Goal: Information Seeking & Learning: Learn about a topic

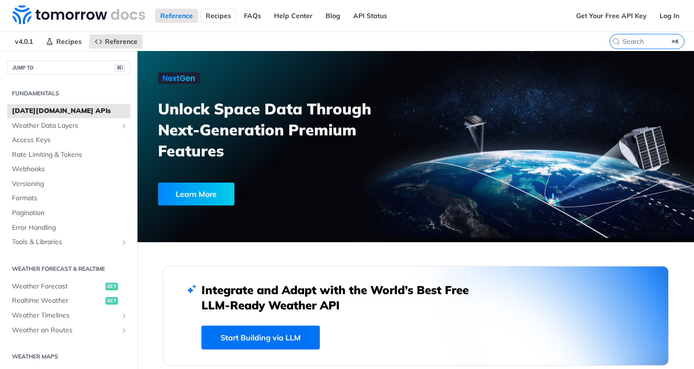
click at [212, 16] on link "Recipes" at bounding box center [218, 16] width 36 height 14
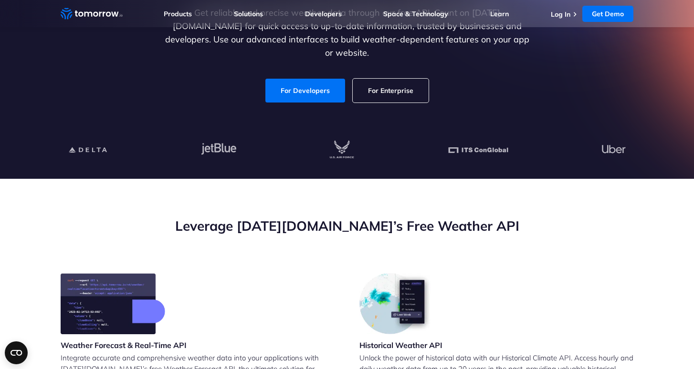
scroll to position [116, 0]
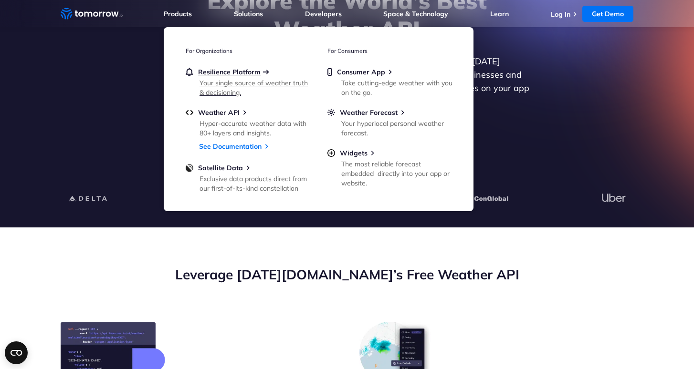
click at [220, 69] on span "Resilience Platform" at bounding box center [229, 72] width 63 height 9
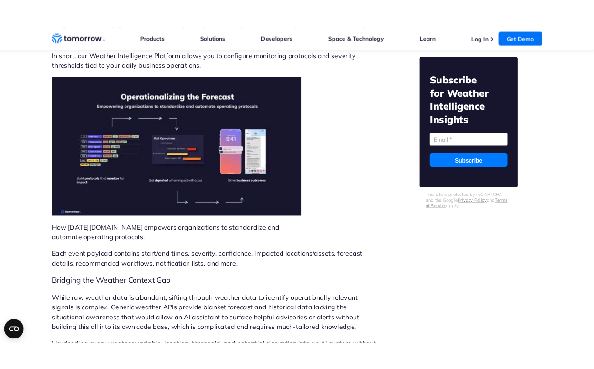
scroll to position [921, 0]
